Goal: Transaction & Acquisition: Book appointment/travel/reservation

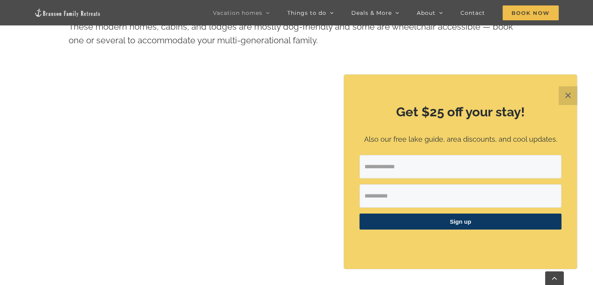
scroll to position [374, 0]
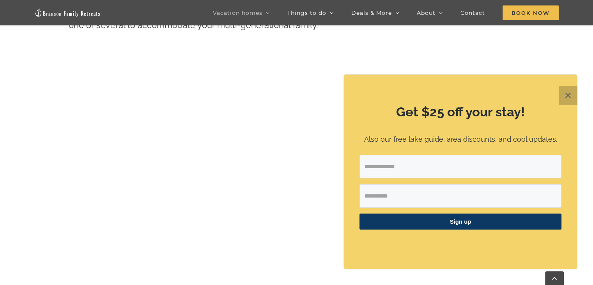
click at [567, 96] on button "✕" at bounding box center [568, 95] width 19 height 19
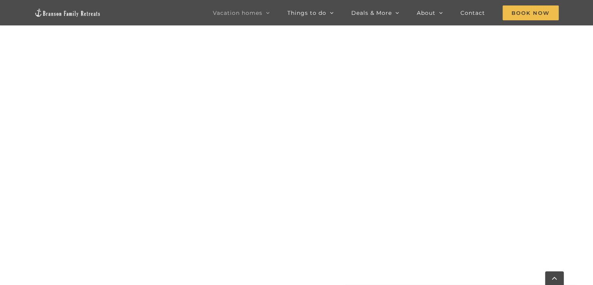
scroll to position [513, 0]
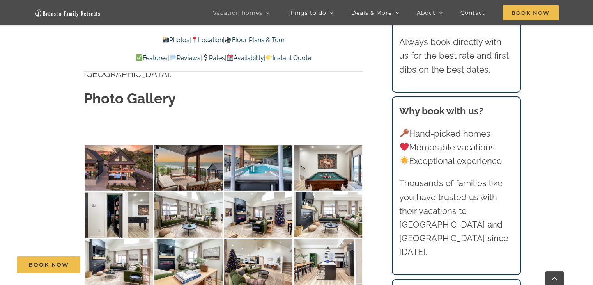
scroll to position [2328, 0]
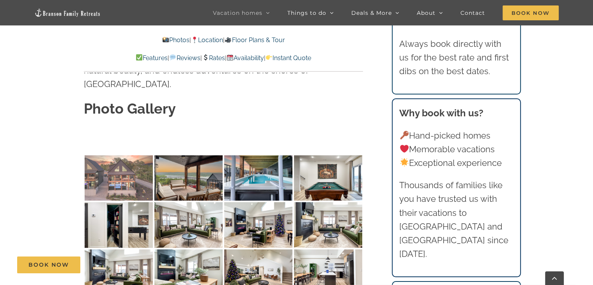
click at [127, 155] on img at bounding box center [119, 178] width 68 height 46
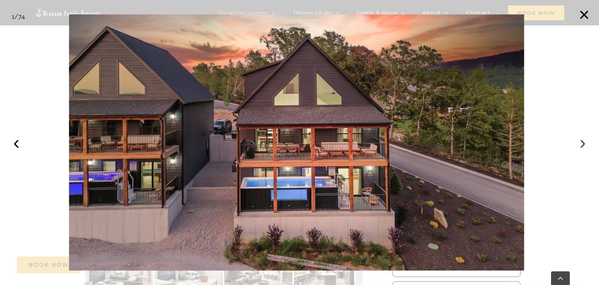
click at [583, 147] on button "›" at bounding box center [582, 142] width 17 height 17
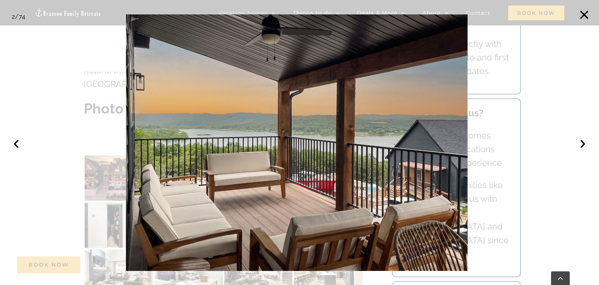
click at [574, 151] on div at bounding box center [299, 142] width 599 height 285
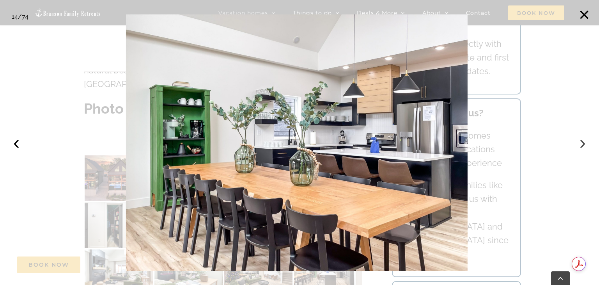
click at [577, 148] on button "›" at bounding box center [582, 142] width 17 height 17
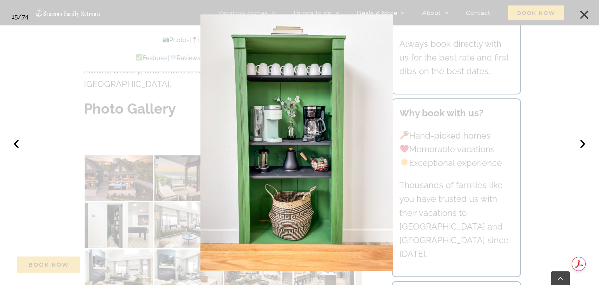
click at [587, 18] on button "×" at bounding box center [584, 14] width 17 height 17
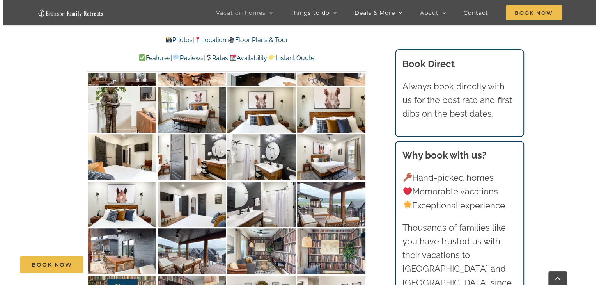
scroll to position [3475, 0]
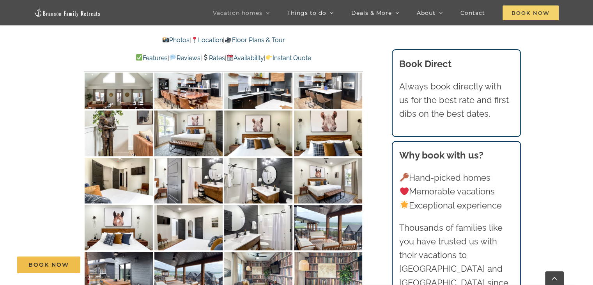
click at [538, 15] on span "Book Now" at bounding box center [531, 12] width 56 height 15
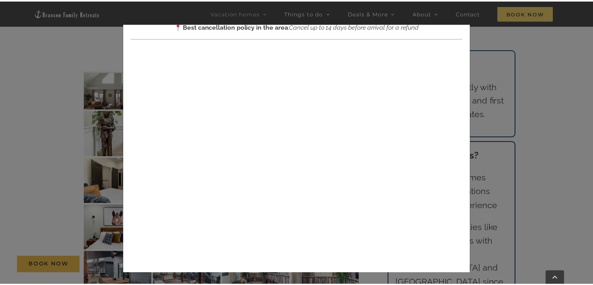
scroll to position [72, 0]
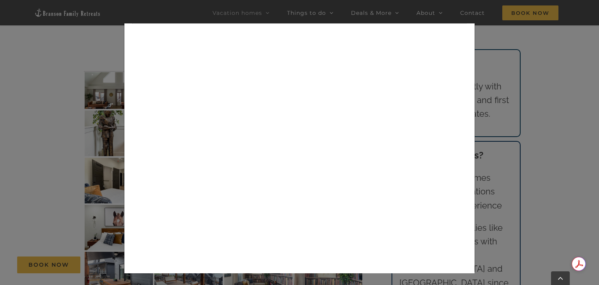
click at [544, 121] on div "× Book now Best cancellation policy in the area : Cancel up to 14 days before a…" at bounding box center [299, 142] width 599 height 285
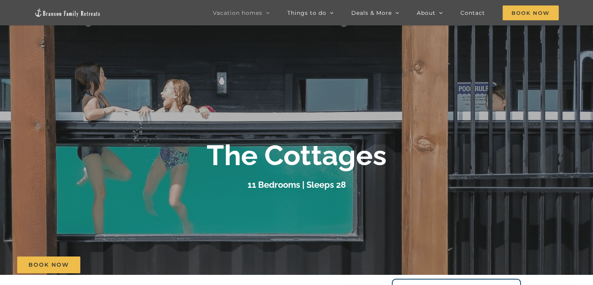
scroll to position [24, 0]
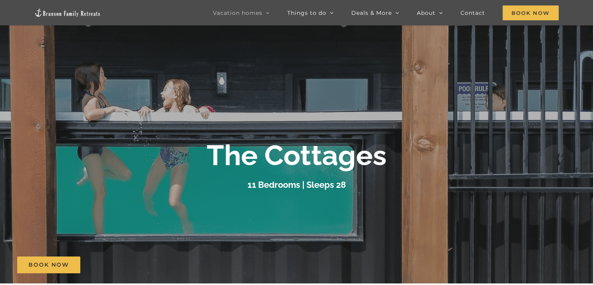
click at [259, 14] on span "Vacation homes" at bounding box center [238, 12] width 50 height 5
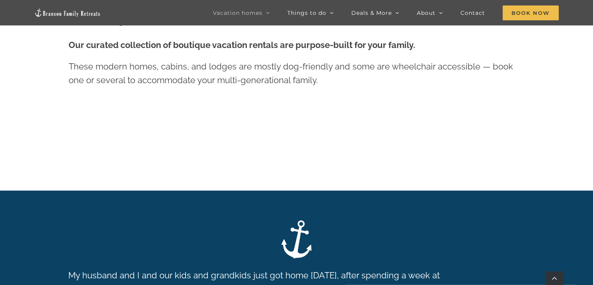
scroll to position [366, 0]
